Goal: Information Seeking & Learning: Learn about a topic

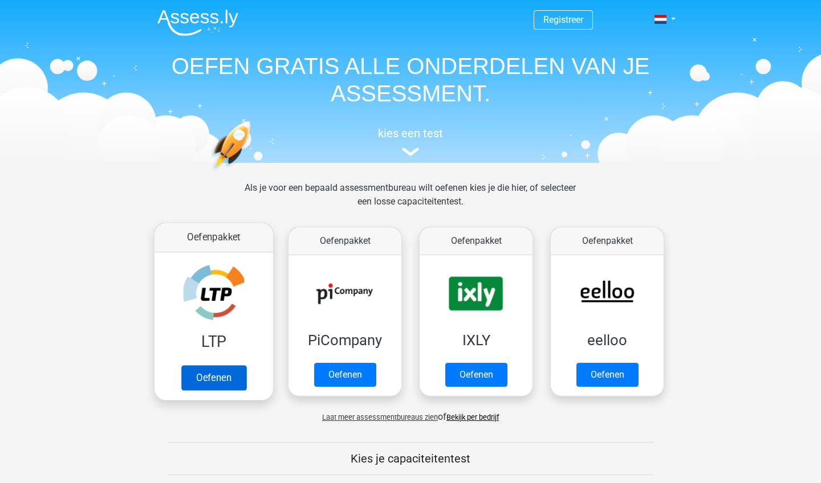
click at [220, 374] on link "Oefenen" at bounding box center [213, 377] width 65 height 25
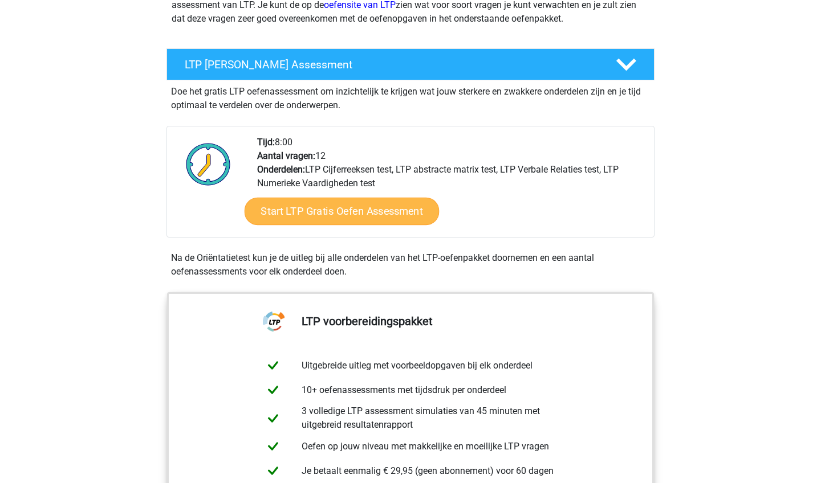
scroll to position [174, 0]
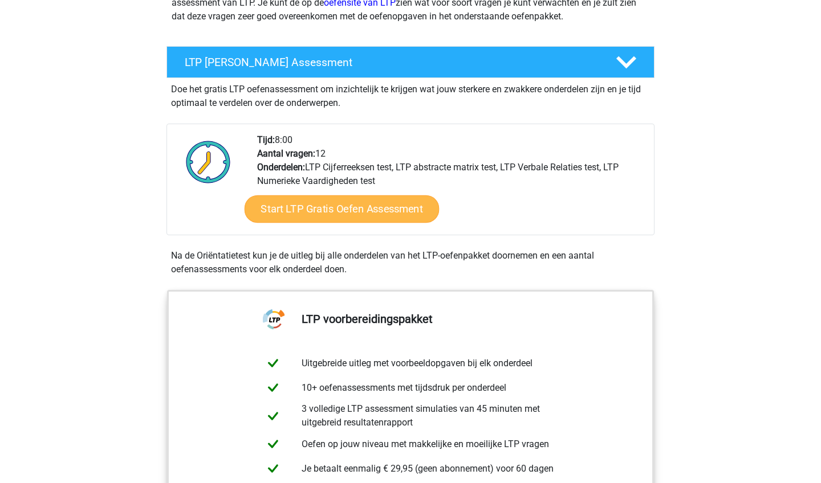
click at [403, 210] on link "Start LTP Gratis Oefen Assessment" at bounding box center [341, 208] width 195 height 27
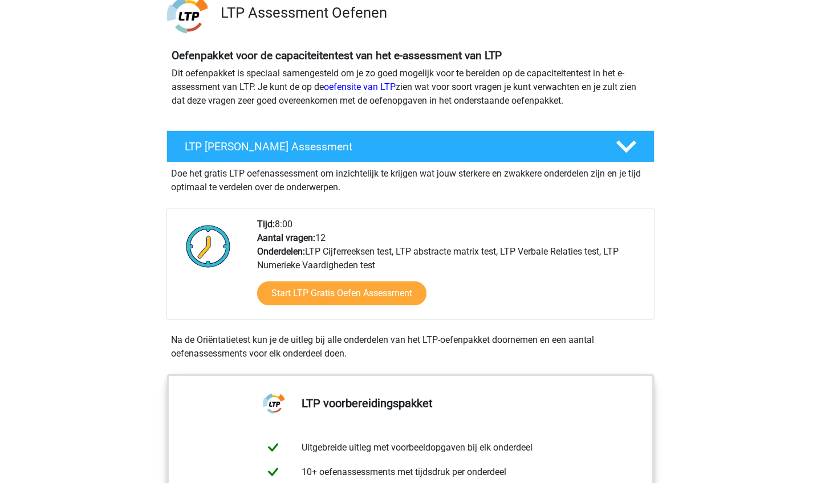
scroll to position [58, 0]
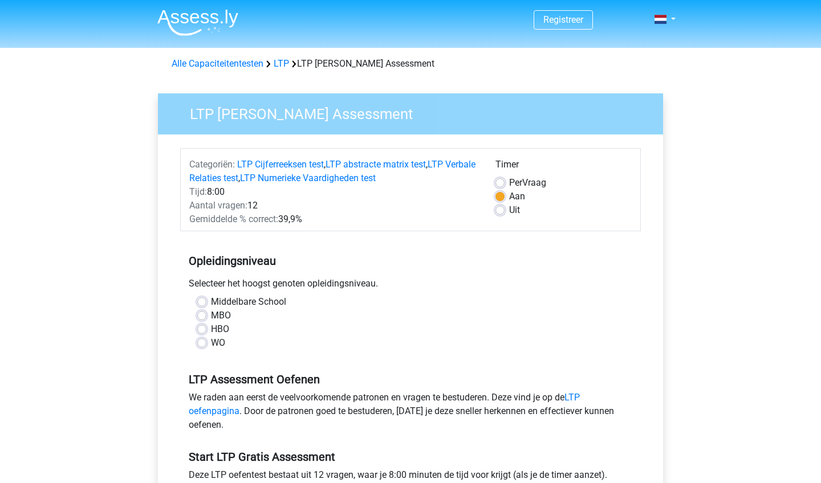
click at [215, 303] on label "Middelbare School" at bounding box center [248, 302] width 75 height 14
click at [206, 303] on input "Middelbare School" at bounding box center [201, 300] width 9 height 11
radio input "true"
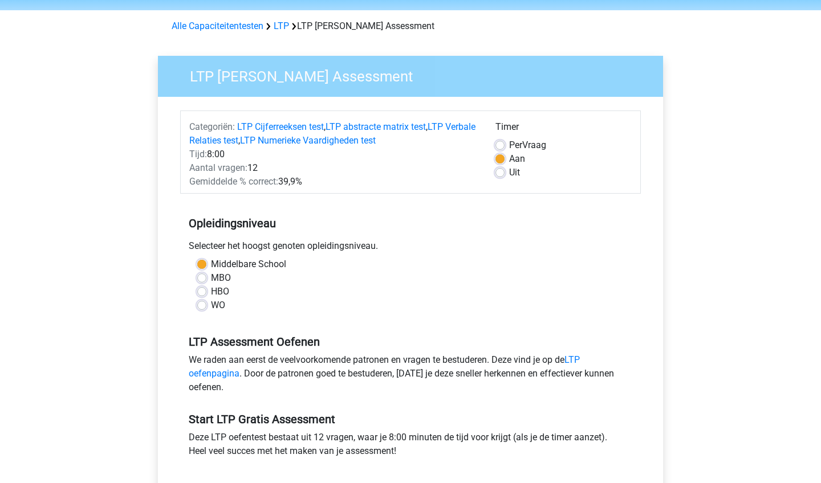
click at [214, 278] on label "MBO" at bounding box center [221, 278] width 20 height 14
click at [206, 278] on input "MBO" at bounding box center [201, 276] width 9 height 11
radio input "true"
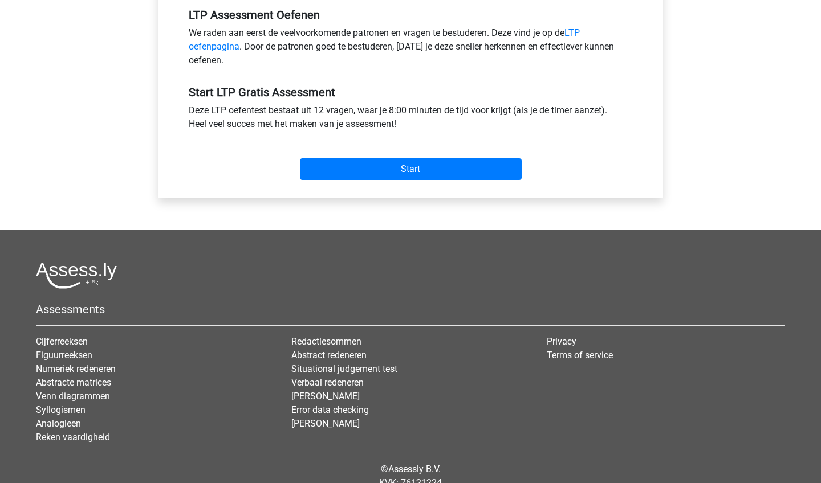
scroll to position [400, 0]
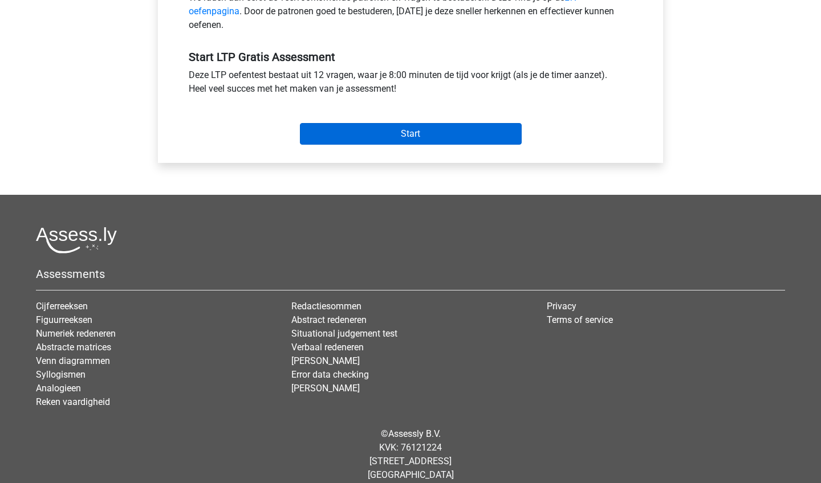
click at [474, 127] on input "Start" at bounding box center [411, 134] width 222 height 22
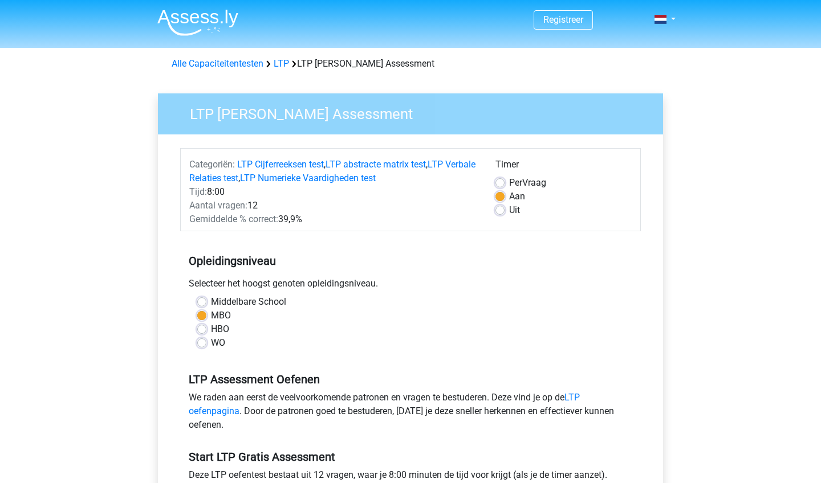
scroll to position [0, 0]
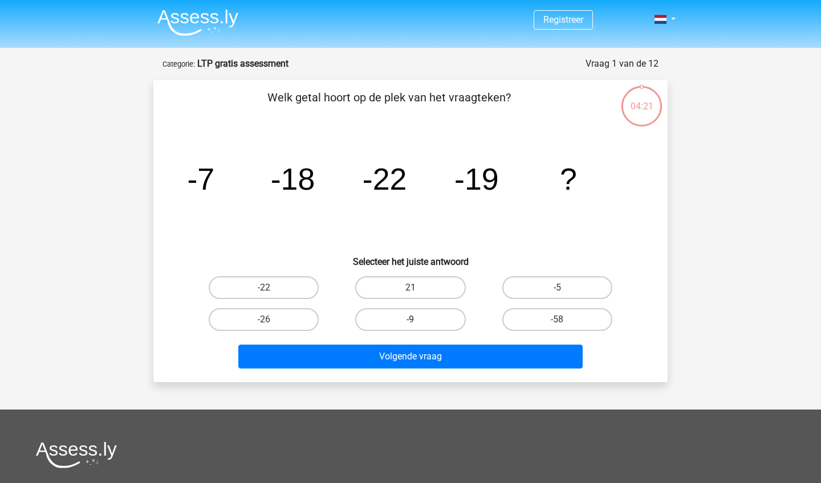
click at [387, 323] on label "-9" at bounding box center [410, 319] width 110 height 23
click at [410, 323] on input "-9" at bounding box center [413, 323] width 7 height 7
radio input "true"
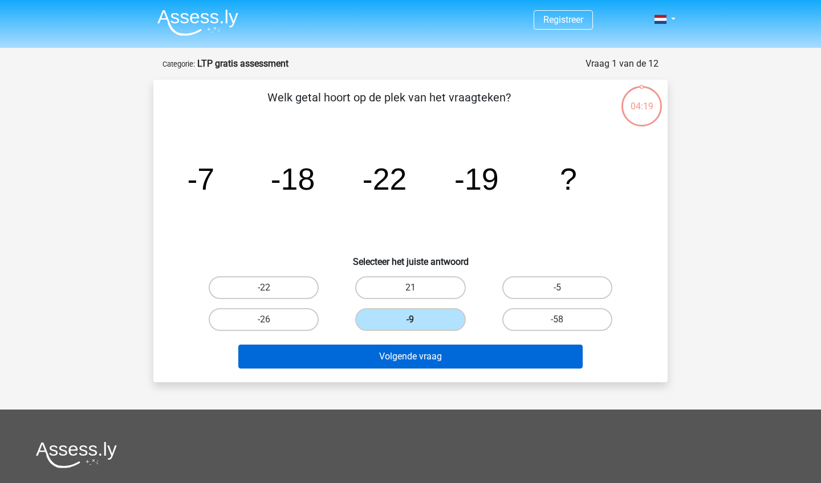
click at [452, 354] on button "Volgende vraag" at bounding box center [410, 357] width 345 height 24
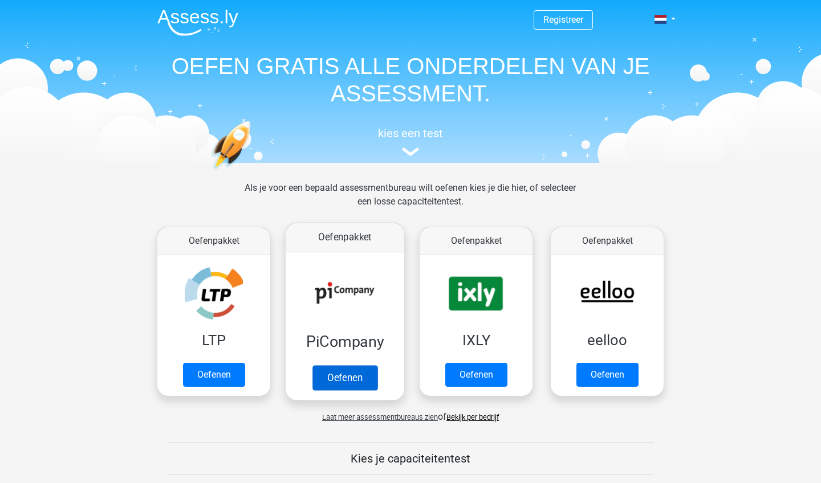
click at [344, 373] on link "Oefenen" at bounding box center [344, 377] width 65 height 25
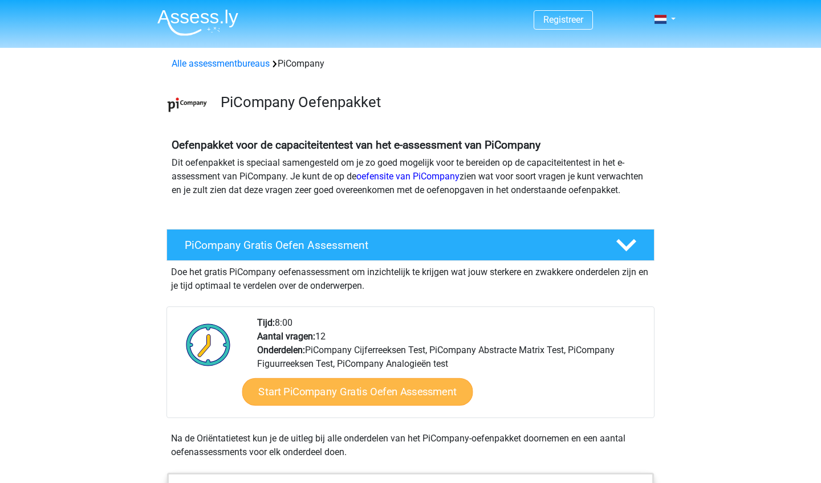
click at [335, 406] on link "Start PiCompany Gratis Oefen Assessment" at bounding box center [357, 391] width 231 height 27
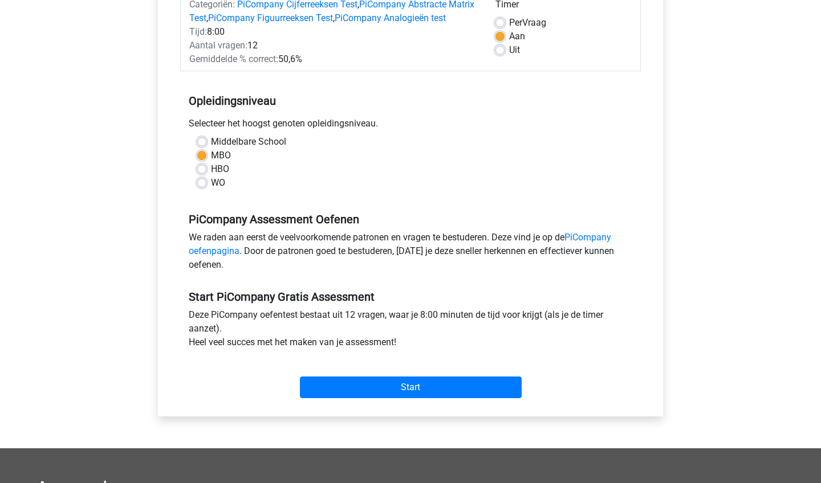
scroll to position [234, 0]
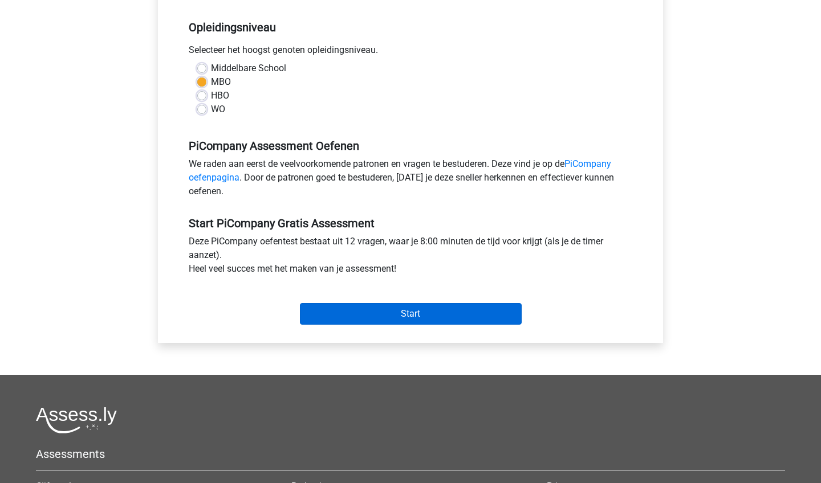
click at [348, 325] on input "Start" at bounding box center [411, 314] width 222 height 22
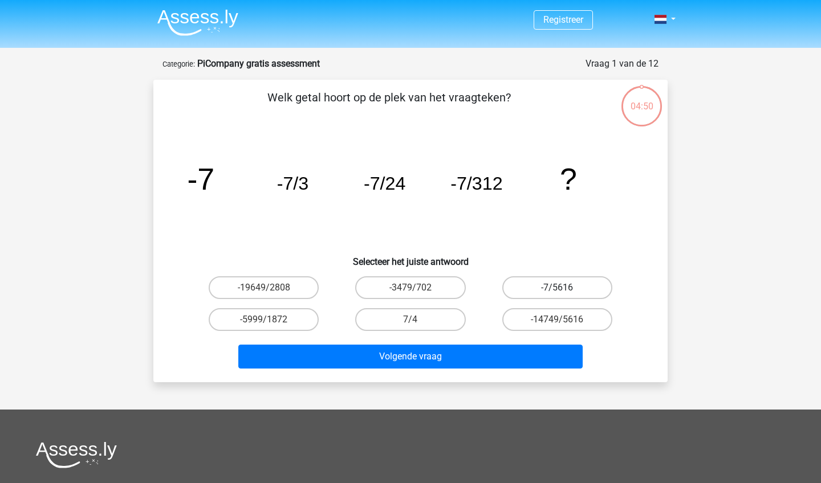
click at [573, 277] on label "-7/5616" at bounding box center [557, 287] width 110 height 23
click at [564, 288] on input "-7/5616" at bounding box center [560, 291] width 7 height 7
radio input "true"
click at [503, 340] on div "Volgende vraag" at bounding box center [411, 355] width 478 height 38
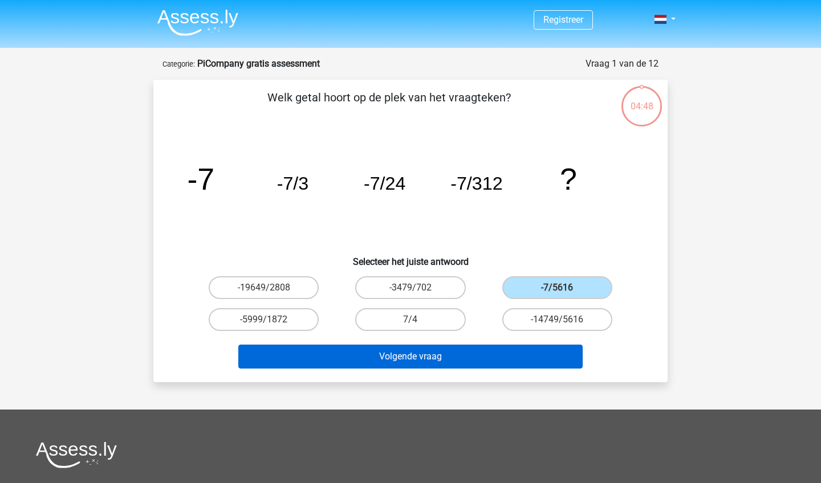
click at [497, 358] on button "Volgende vraag" at bounding box center [410, 357] width 345 height 24
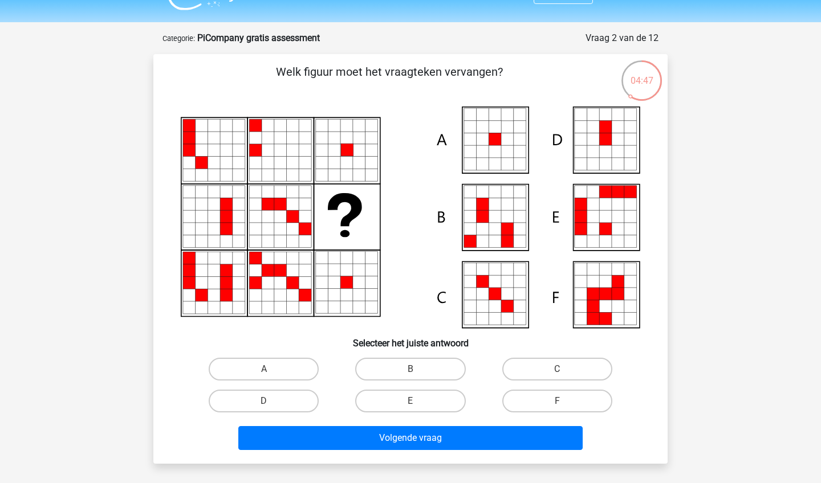
scroll to position [25, 0]
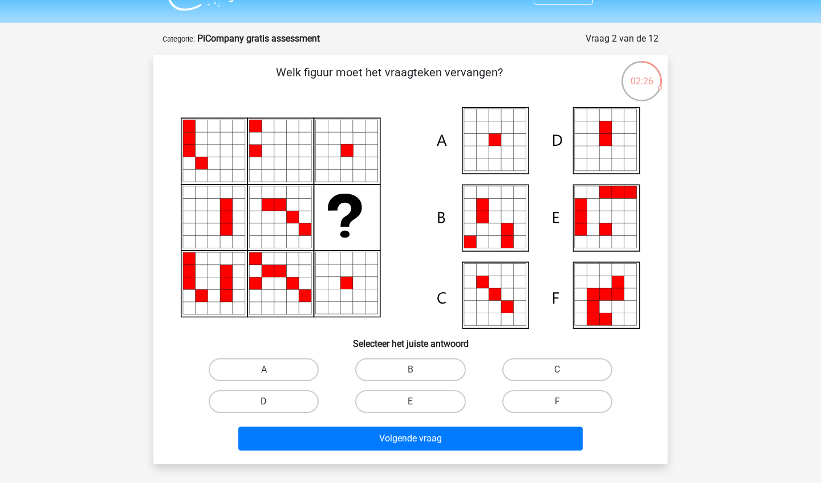
click at [492, 124] on icon at bounding box center [494, 127] width 13 height 13
click at [280, 365] on label "A" at bounding box center [264, 369] width 110 height 23
click at [271, 370] on input "A" at bounding box center [267, 373] width 7 height 7
radio input "true"
click at [308, 425] on div "Volgende vraag" at bounding box center [411, 437] width 478 height 38
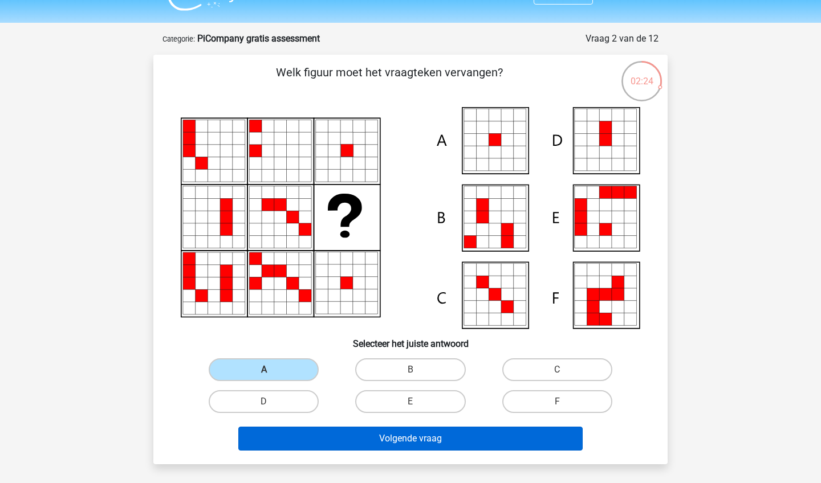
click at [315, 437] on button "Volgende vraag" at bounding box center [410, 439] width 345 height 24
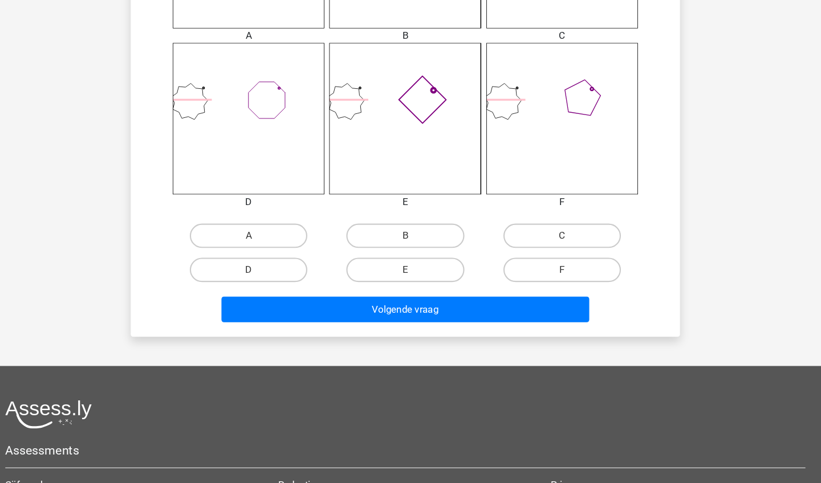
scroll to position [564, 0]
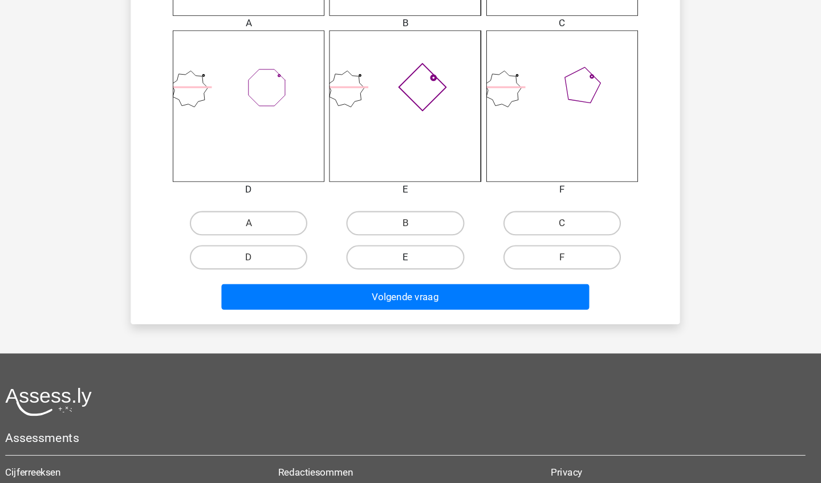
click at [392, 260] on label "E" at bounding box center [410, 271] width 110 height 23
click at [410, 272] on input "E" at bounding box center [413, 275] width 7 height 7
radio input "true"
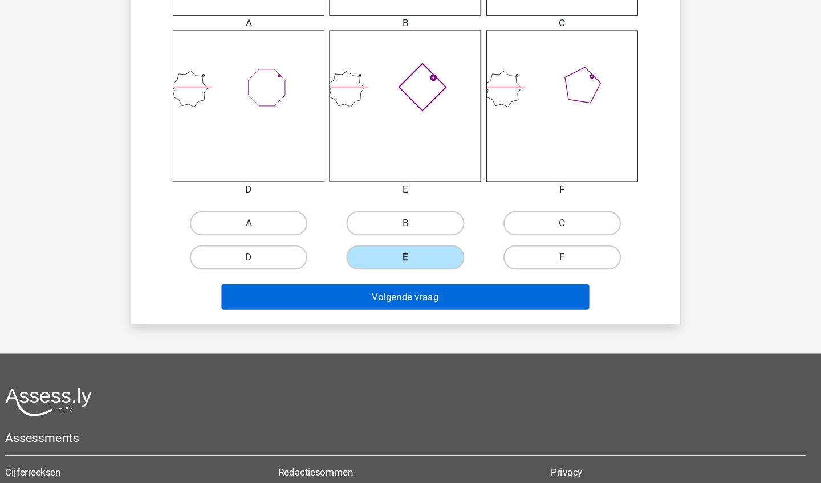
click at [392, 297] on button "Volgende vraag" at bounding box center [410, 309] width 345 height 24
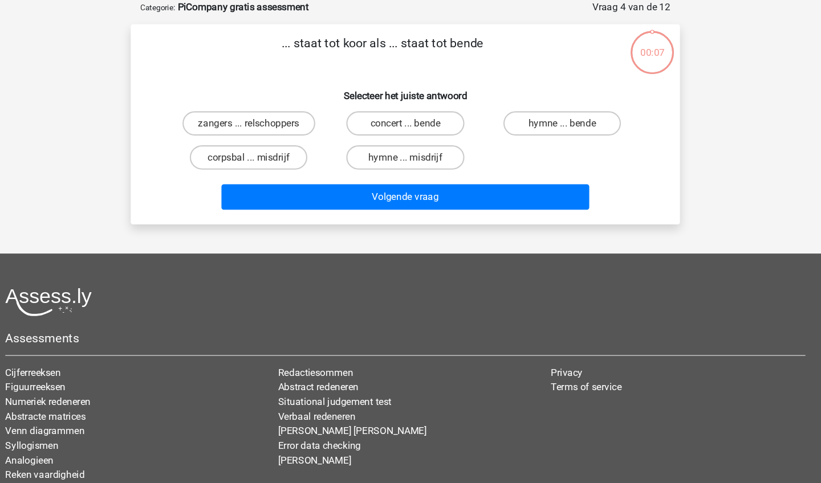
scroll to position [47, 0]
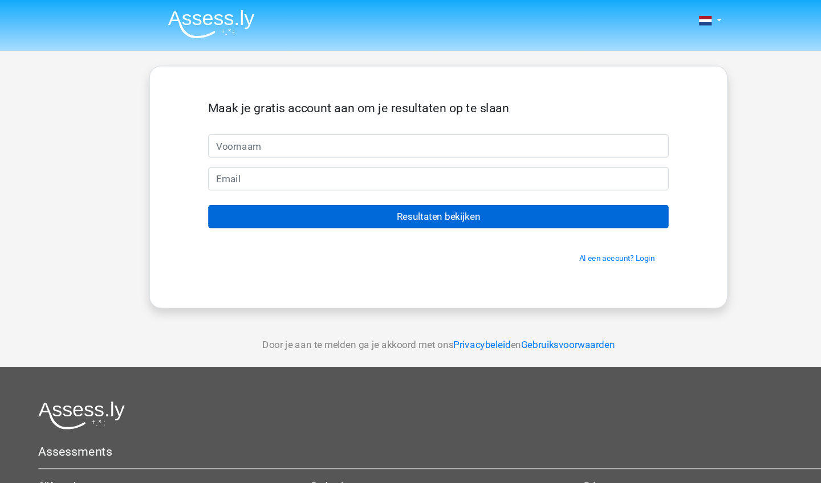
click at [307, 194] on input "Resultaten bekijken" at bounding box center [410, 203] width 431 height 22
